Goal: Information Seeking & Learning: Understand process/instructions

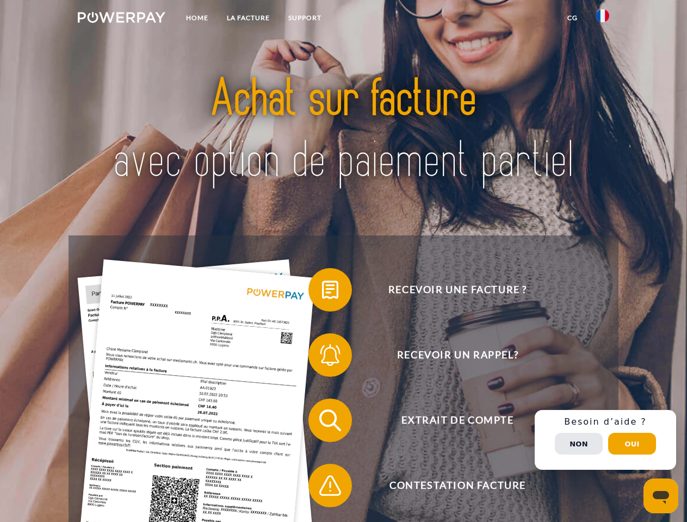
click at [121, 19] on img at bounding box center [122, 17] width 88 height 11
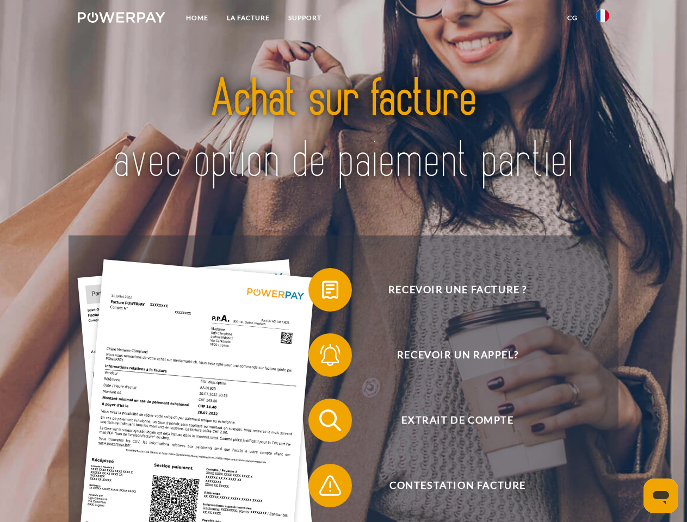
click at [603, 19] on img at bounding box center [602, 15] width 13 height 13
click at [572, 18] on link "CG" at bounding box center [572, 18] width 29 height 20
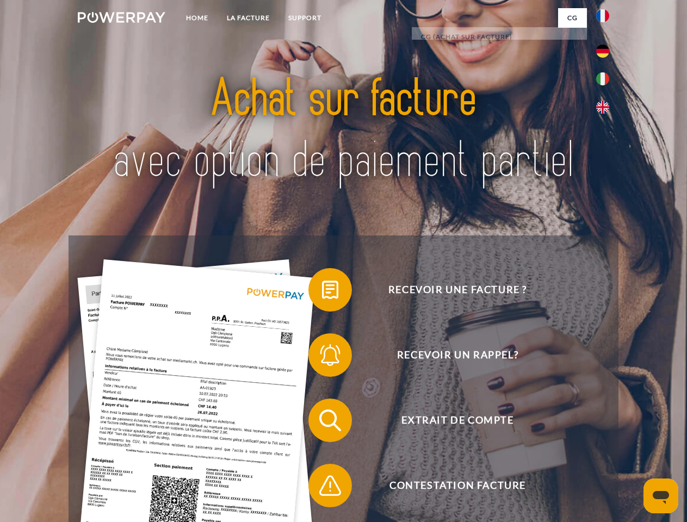
click at [322, 292] on span at bounding box center [314, 290] width 54 height 54
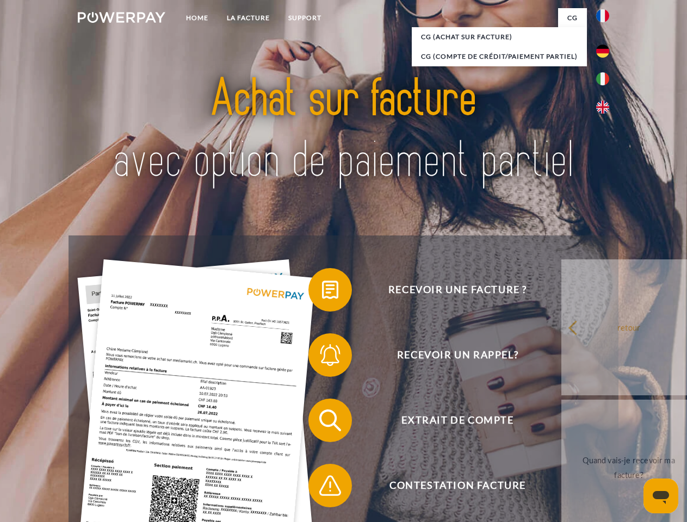
click at [322, 357] on div "Recevoir une facture ? Recevoir un rappel? Extrait de compte retour" at bounding box center [344, 453] width 550 height 435
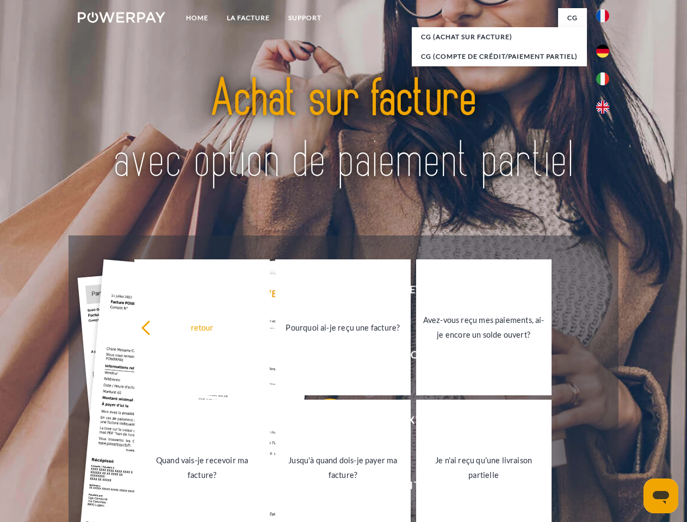
click at [322, 423] on link "Jusqu'à quand dois-je payer ma facture?" at bounding box center [342, 468] width 135 height 136
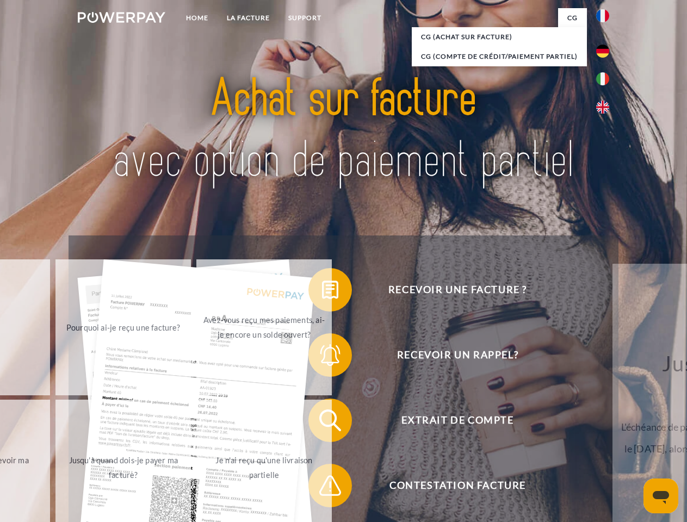
click at [322, 488] on span at bounding box center [314, 486] width 54 height 54
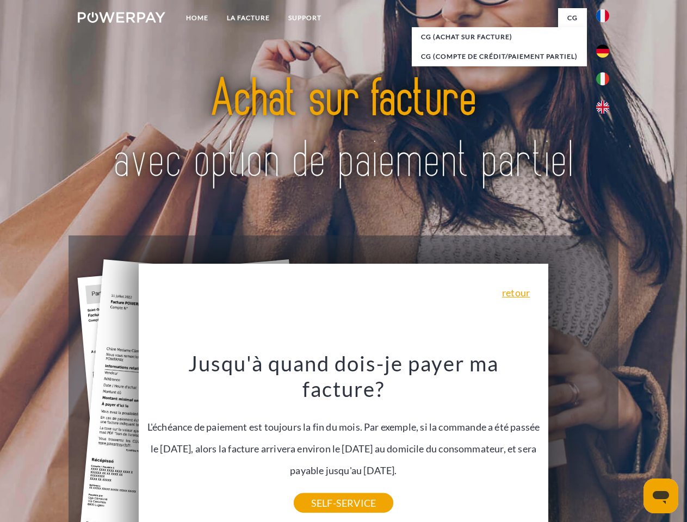
click at [606, 440] on div "Recevoir une facture ? Recevoir un rappel? Extrait de compte retour" at bounding box center [344, 453] width 550 height 435
click at [579, 442] on span "Extrait de compte" at bounding box center [457, 421] width 267 height 44
click at [632, 444] on header "Home LA FACTURE Support" at bounding box center [343, 375] width 687 height 751
